Goal: Book appointment/travel/reservation

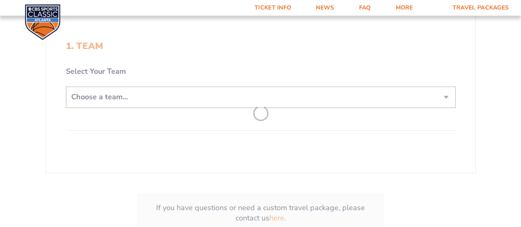
scroll to position [123, 0]
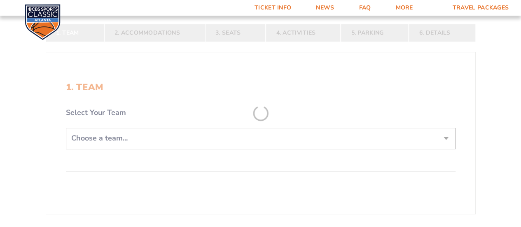
click at [314, 137] on form "[US_STATE] [US_STATE] Travel Package [US_STATE][GEOGRAPHIC_DATA] [US_STATE] Sta…" at bounding box center [260, 95] width 521 height 437
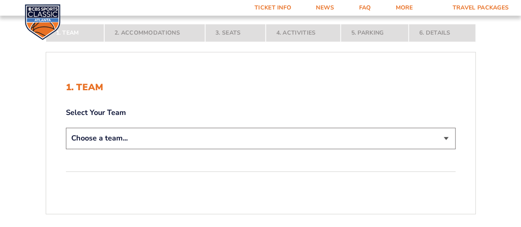
drag, startPoint x: 429, startPoint y: 149, endPoint x: 429, endPoint y: 130, distance: 19.3
click at [429, 149] on div "Choose a team... [US_STATE] Wildcats [US_STATE] State Buckeyes [US_STATE] Tar H…" at bounding box center [260, 139] width 389 height 23
click at [429, 130] on select "Choose a team... [US_STATE] Wildcats [US_STATE] State Buckeyes [US_STATE] Tar H…" at bounding box center [260, 138] width 389 height 21
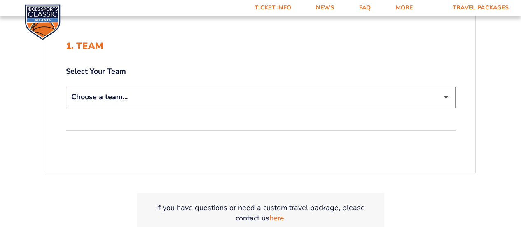
drag, startPoint x: 173, startPoint y: 95, endPoint x: 172, endPoint y: 103, distance: 8.3
click at [173, 95] on select "Choose a team... [US_STATE] Wildcats [US_STATE] State Buckeyes [US_STATE] Tar H…" at bounding box center [260, 96] width 389 height 21
select select "12956"
click at [66, 86] on select "Choose a team... [US_STATE] Wildcats [US_STATE] State Buckeyes [US_STATE] Tar H…" at bounding box center [260, 96] width 389 height 21
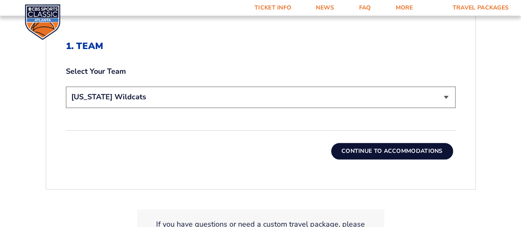
click at [361, 107] on select "Choose a team... [US_STATE] Wildcats [US_STATE] State Buckeyes [US_STATE] Tar H…" at bounding box center [260, 96] width 389 height 21
click at [488, 171] on div "1. Team 2. Accommodations 3. Seats 4. Activities 5. Parking 6. Details 1. Team …" at bounding box center [260, 126] width 469 height 326
click at [398, 148] on button "Continue To Accommodations" at bounding box center [392, 151] width 122 height 16
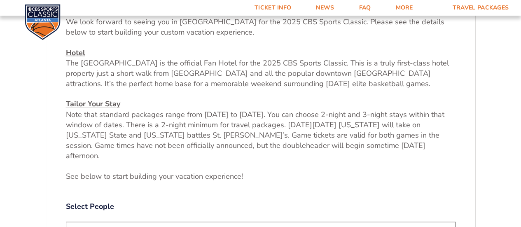
scroll to position [313, 0]
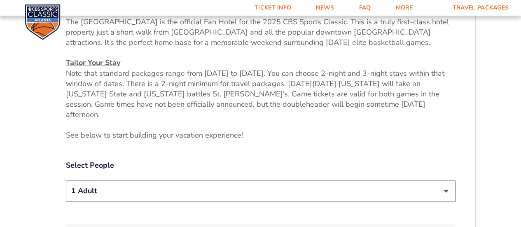
click at [300, 180] on select "1 Adult 2 Adults 3 Adults 4 Adults 2 Adults + 1 Child 2 Adults + 2 Children 2 A…" at bounding box center [260, 190] width 389 height 21
select select "2 Adults"
click at [66, 180] on select "1 Adult 2 Adults 3 Adults 4 Adults 2 Adults + 1 Child 2 Adults + 2 Children 2 A…" at bounding box center [260, 190] width 389 height 21
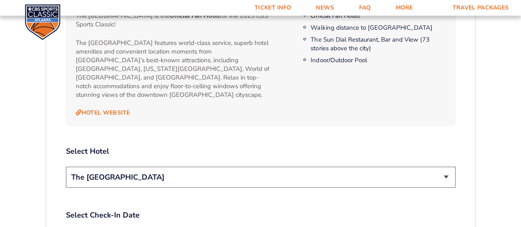
scroll to position [889, 0]
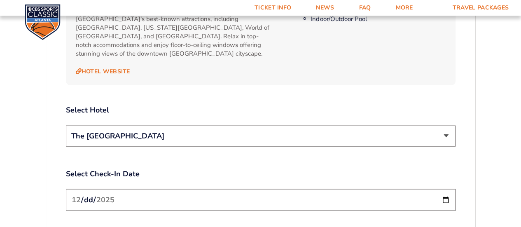
click at [269, 126] on select "The [GEOGRAPHIC_DATA]" at bounding box center [260, 136] width 389 height 21
drag, startPoint x: 269, startPoint y: 121, endPoint x: 263, endPoint y: 167, distance: 47.3
drag, startPoint x: 263, startPoint y: 167, endPoint x: 496, endPoint y: 154, distance: 234.1
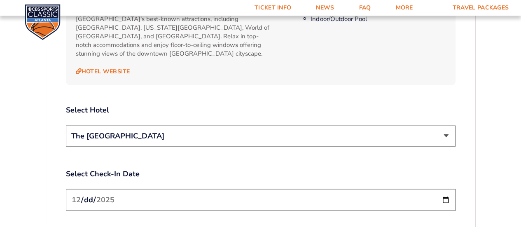
scroll to position [930, 0]
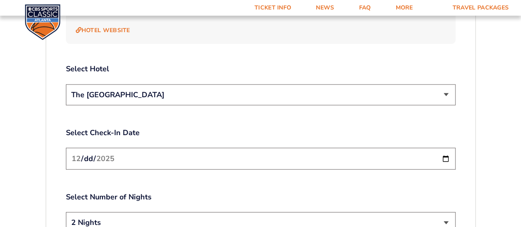
click at [445, 148] on input "[DATE]" at bounding box center [260, 159] width 389 height 22
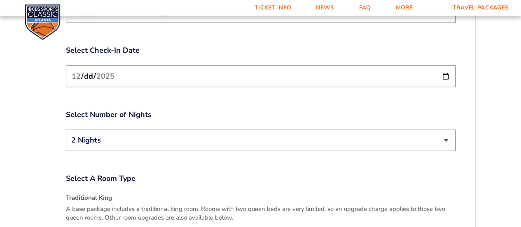
click at [445, 130] on select "2 Nights 3 Nights" at bounding box center [260, 140] width 389 height 21
select select "3 Nights"
click at [66, 130] on select "2 Nights 3 Nights" at bounding box center [260, 140] width 389 height 21
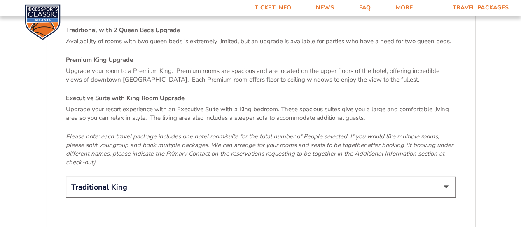
scroll to position [1300, 0]
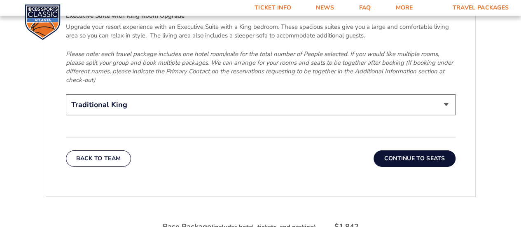
click at [271, 72] on div "Select A Room Type Traditional King A base package includes a traditional king …" at bounding box center [260, 1] width 389 height 233
click at [271, 94] on select "Traditional King Traditional with 2 Queen Beds Upgrade (+$95 per night) Premium…" at bounding box center [260, 104] width 389 height 21
select select "Premium King Upgrade"
click at [66, 94] on select "Traditional King Traditional with 2 Queen Beds Upgrade (+$95 per night) Premium…" at bounding box center [260, 104] width 389 height 21
click at [412, 150] on button "Continue To Seats" at bounding box center [413, 158] width 81 height 16
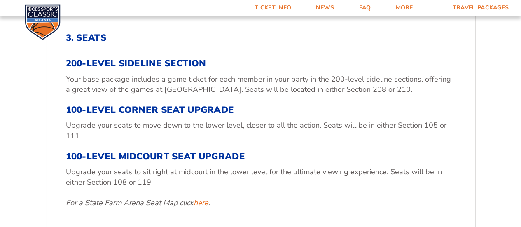
scroll to position [272, 0]
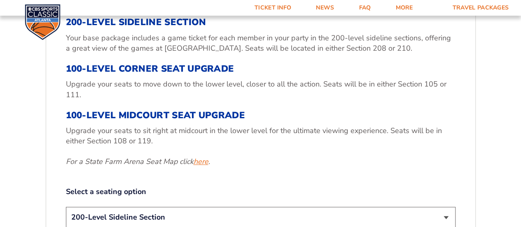
click at [202, 163] on link "here" at bounding box center [200, 161] width 15 height 10
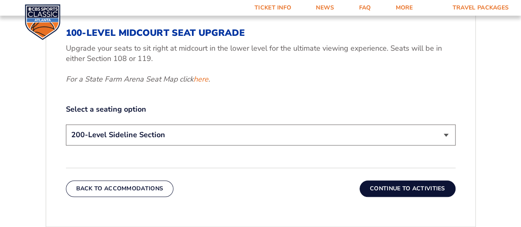
click at [208, 133] on select "200-Level Sideline Section 100-Level Corner Seat Upgrade (+$120 per person) 100…" at bounding box center [260, 134] width 389 height 21
click at [295, 74] on p "For a State Farm Arena Seat Map click here ." at bounding box center [260, 79] width 389 height 10
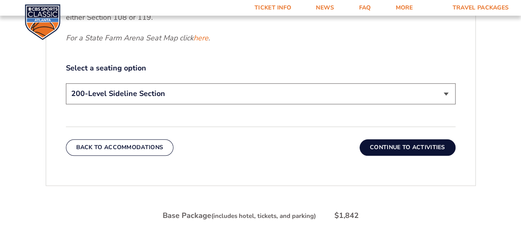
scroll to position [313, 0]
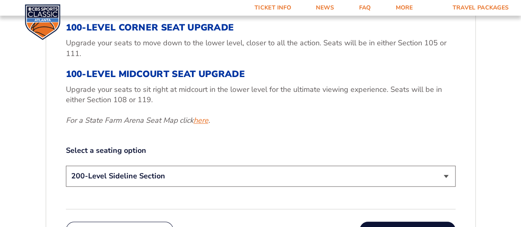
click at [199, 124] on link "here" at bounding box center [200, 120] width 15 height 10
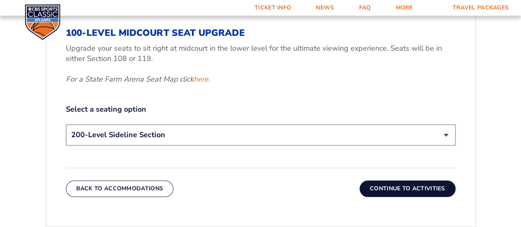
scroll to position [395, 0]
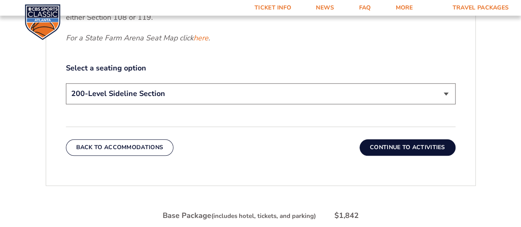
click at [391, 95] on select "200-Level Sideline Section 100-Level Corner Seat Upgrade (+$120 per person) 100…" at bounding box center [260, 93] width 389 height 21
select select "100-Level Midcourt Seat Upgrade"
click at [66, 83] on select "200-Level Sideline Section 100-Level Corner Seat Upgrade (+$120 per person) 100…" at bounding box center [260, 93] width 389 height 21
click at [393, 148] on button "Continue To Activities" at bounding box center [407, 147] width 96 height 16
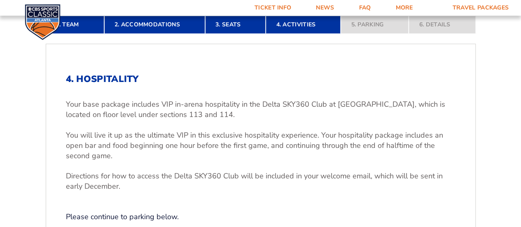
scroll to position [272, 0]
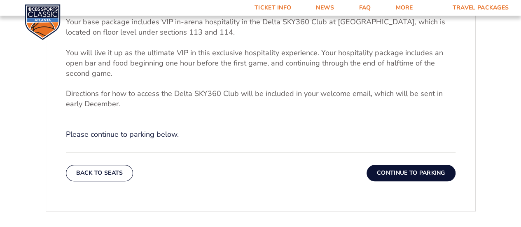
click at [430, 174] on button "Continue To Parking" at bounding box center [410, 173] width 89 height 16
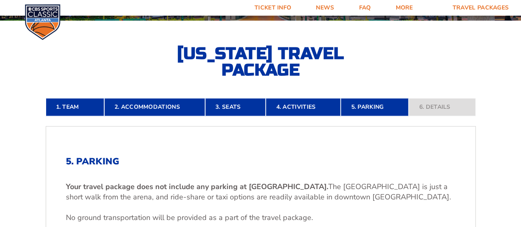
scroll to position [189, 0]
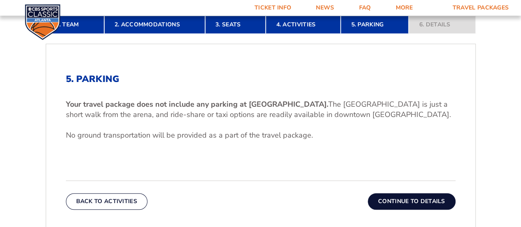
click at [407, 194] on button "Continue To Details" at bounding box center [411, 201] width 88 height 16
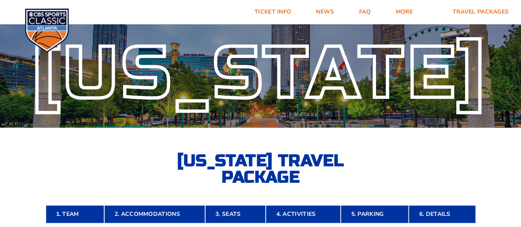
scroll to position [41, 0]
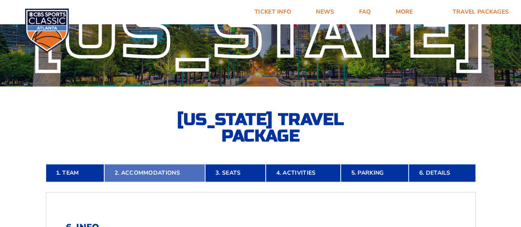
click at [151, 177] on link "2. Accommodations" at bounding box center [154, 173] width 101 height 18
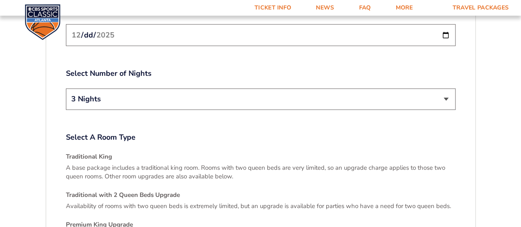
scroll to position [1218, 0]
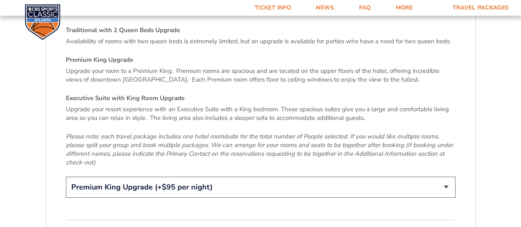
click at [378, 177] on select "Traditional King Traditional with 2 Queen Beds Upgrade (+$95 per night) Premium…" at bounding box center [260, 187] width 389 height 21
select select "Traditional King"
click at [66, 177] on select "Traditional King Traditional with 2 Queen Beds Upgrade (+$95 per night) Premium…" at bounding box center [260, 187] width 389 height 21
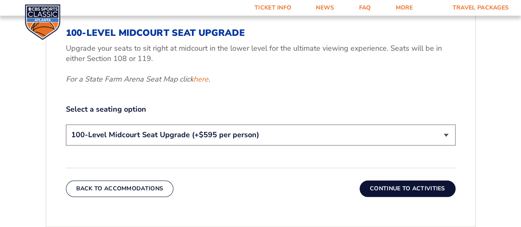
scroll to position [313, 0]
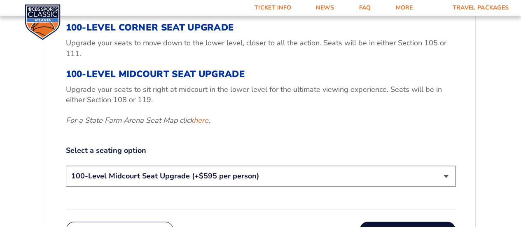
click at [305, 189] on div "3. Seats 200-Level Sideline Section Your base package includes a game ticket fo…" at bounding box center [260, 93] width 429 height 327
click at [299, 175] on select "200-Level Sideline Section 100-Level Corner Seat Upgrade (+$120 per person) 100…" at bounding box center [260, 175] width 389 height 21
select select "200-Level Sideline Section"
click at [66, 165] on select "200-Level Sideline Section 100-Level Corner Seat Upgrade (+$120 per person) 100…" at bounding box center [260, 175] width 389 height 21
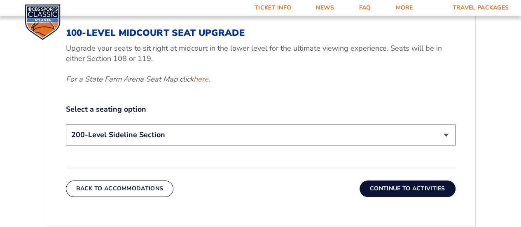
click at [415, 181] on button "Continue To Activities" at bounding box center [407, 188] width 96 height 16
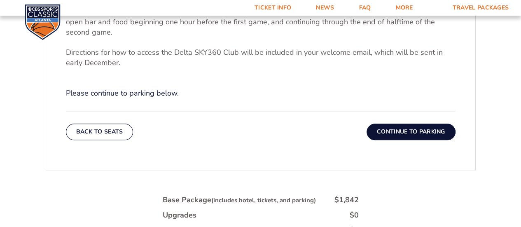
scroll to position [395, 0]
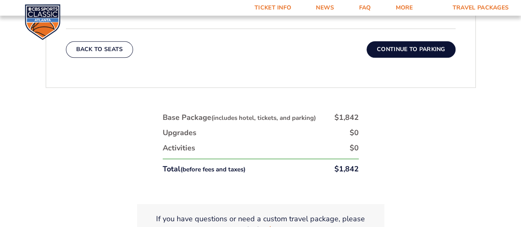
click at [427, 49] on button "Continue To Parking" at bounding box center [410, 49] width 89 height 16
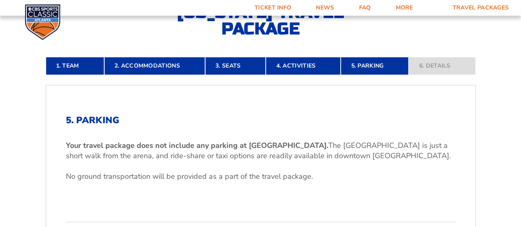
scroll to position [230, 0]
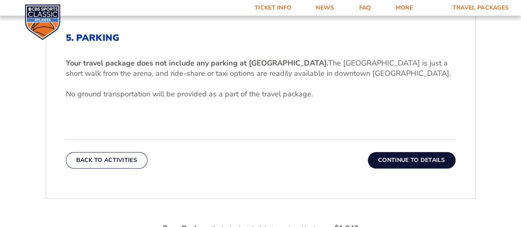
click at [430, 151] on div "Back To Activities Continue To Details" at bounding box center [260, 153] width 389 height 29
click at [435, 157] on button "Continue To Details" at bounding box center [411, 160] width 88 height 16
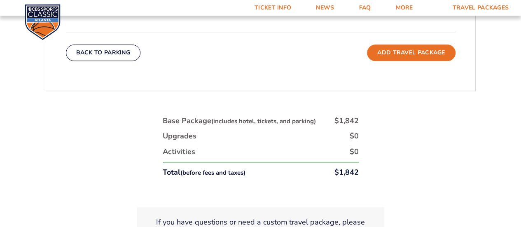
scroll to position [436, 0]
